Goal: Task Accomplishment & Management: Manage account settings

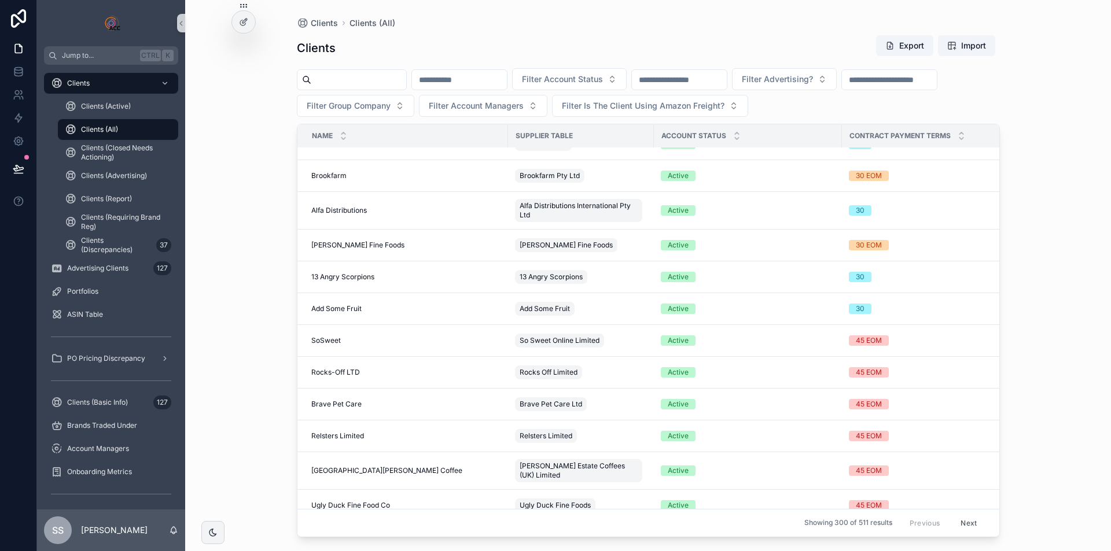
scroll to position [925, 0]
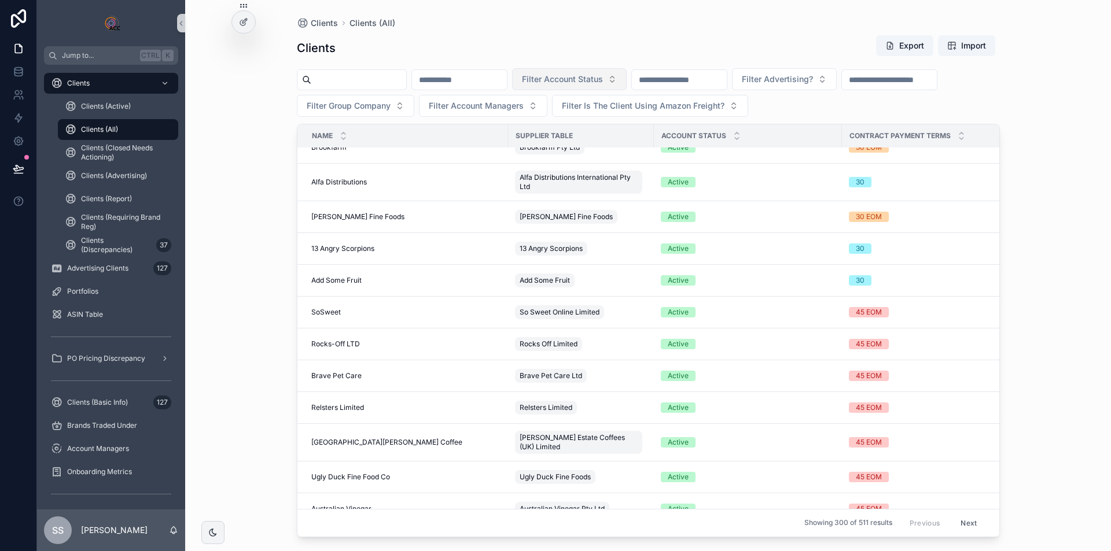
click at [626, 82] on button "Filter Account Status" at bounding box center [569, 79] width 115 height 22
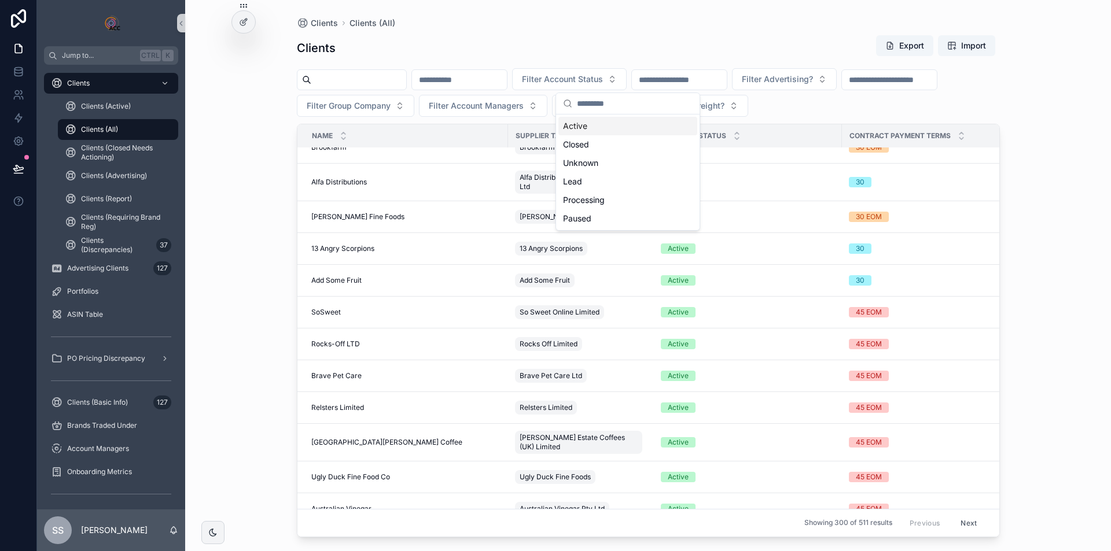
click at [644, 121] on div "Active" at bounding box center [627, 126] width 139 height 19
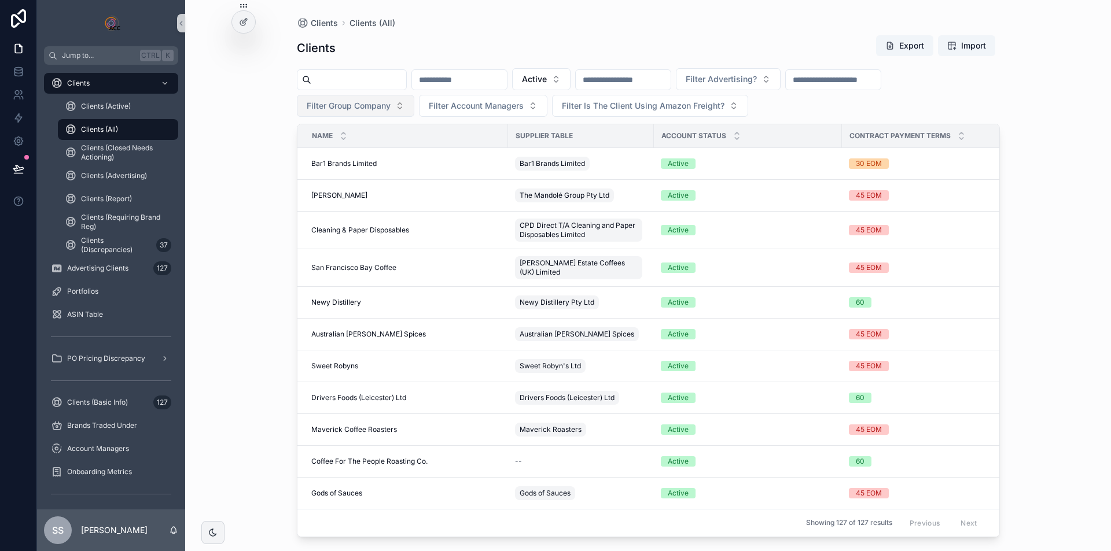
click at [359, 109] on span "Filter Group Company" at bounding box center [349, 106] width 84 height 12
click at [1086, 130] on div "Clients Clients (All) Clients Export Import Active Filter Advertising? Filter G…" at bounding box center [647, 275] width 925 height 551
click at [922, 44] on button "Export" at bounding box center [904, 45] width 57 height 21
click at [362, 79] on input "scrollable content" at bounding box center [358, 80] width 95 height 16
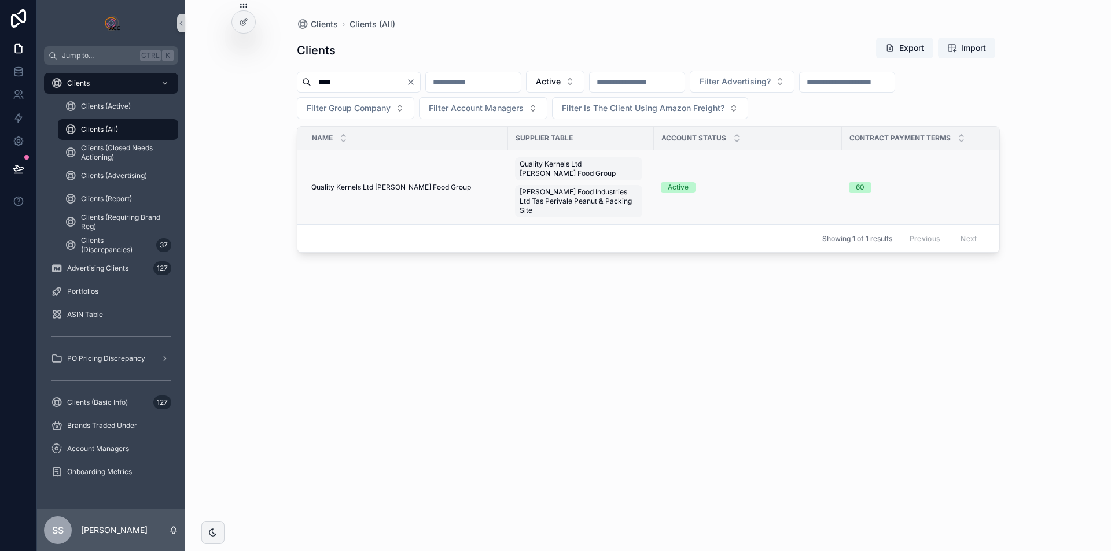
type input "****"
click at [487, 189] on td "Quality Kernels Ltd [PERSON_NAME] Food Group Quality Kernels Ltd [PERSON_NAME] …" at bounding box center [402, 187] width 211 height 75
click at [421, 183] on span "Quality Kernels Ltd [PERSON_NAME] Food Group" at bounding box center [391, 187] width 160 height 9
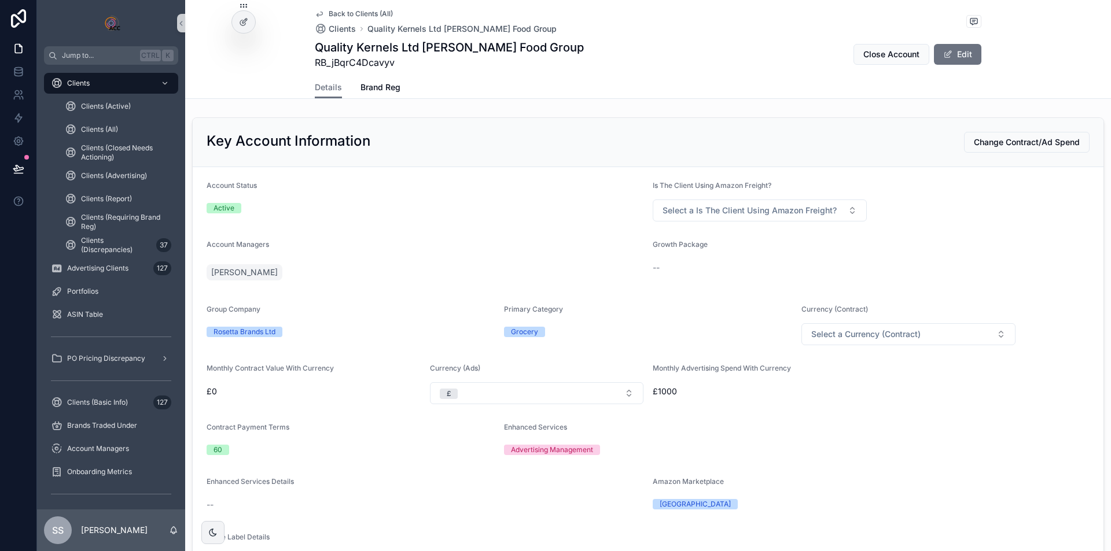
click at [964, 51] on button "Edit" at bounding box center [957, 54] width 47 height 21
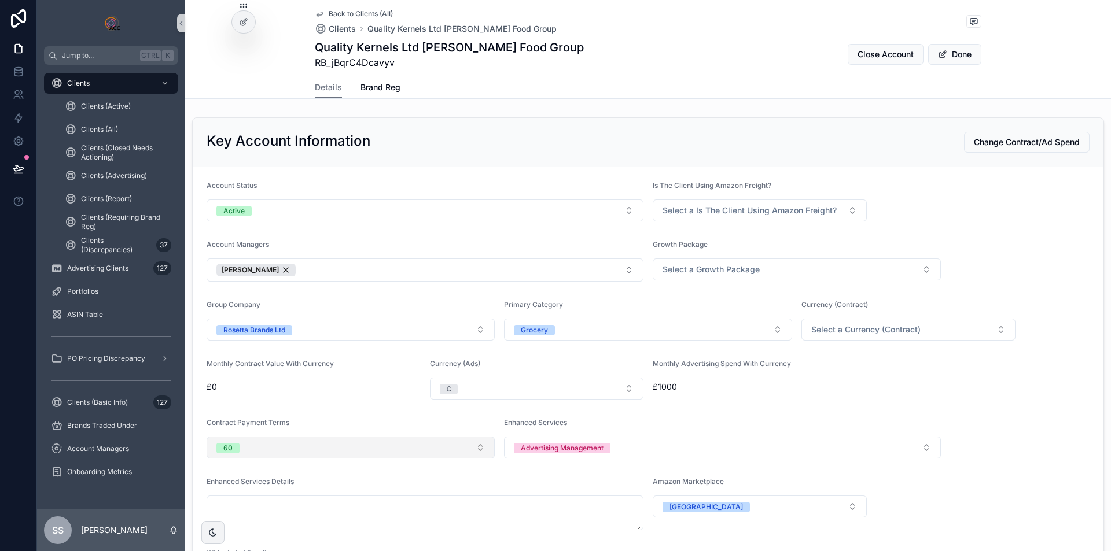
click at [334, 445] on button "60" at bounding box center [350, 448] width 288 height 22
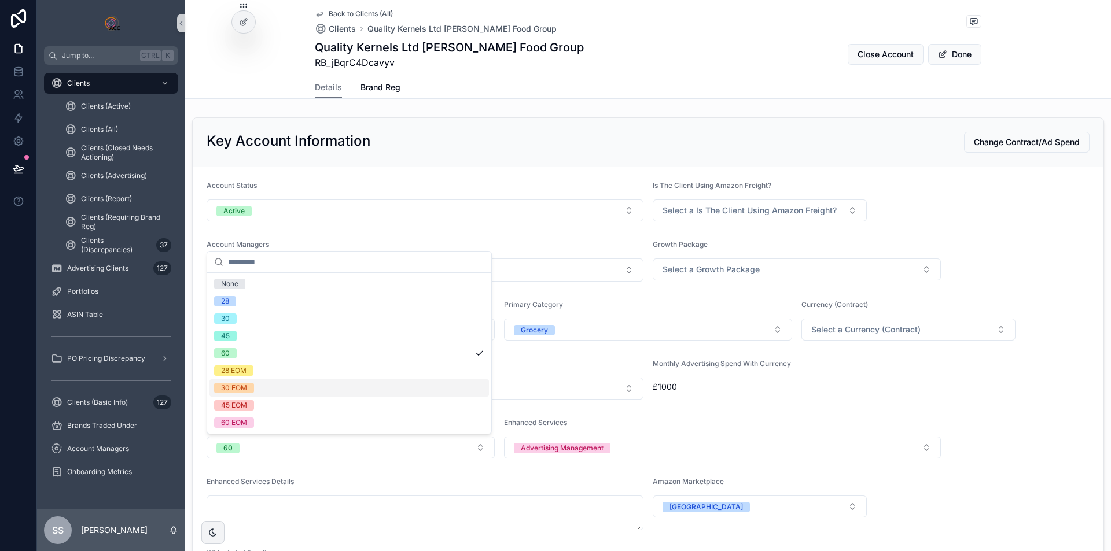
drag, startPoint x: 248, startPoint y: 383, endPoint x: 401, endPoint y: 406, distance: 154.9
click at [250, 383] on span "30 EOM" at bounding box center [234, 388] width 40 height 10
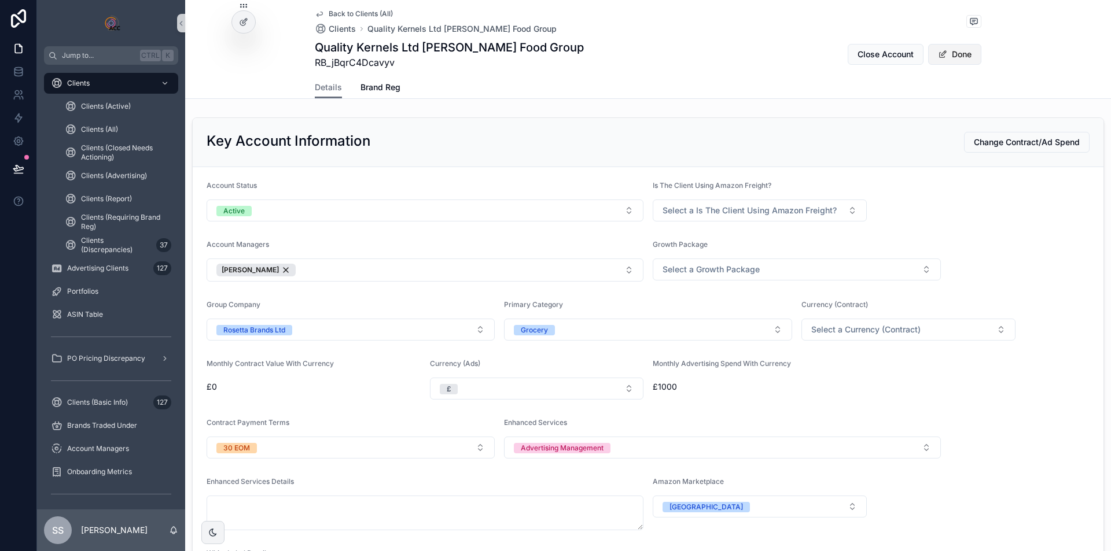
click at [943, 55] on button "Done" at bounding box center [954, 54] width 53 height 21
